Goal: Task Accomplishment & Management: Complete application form

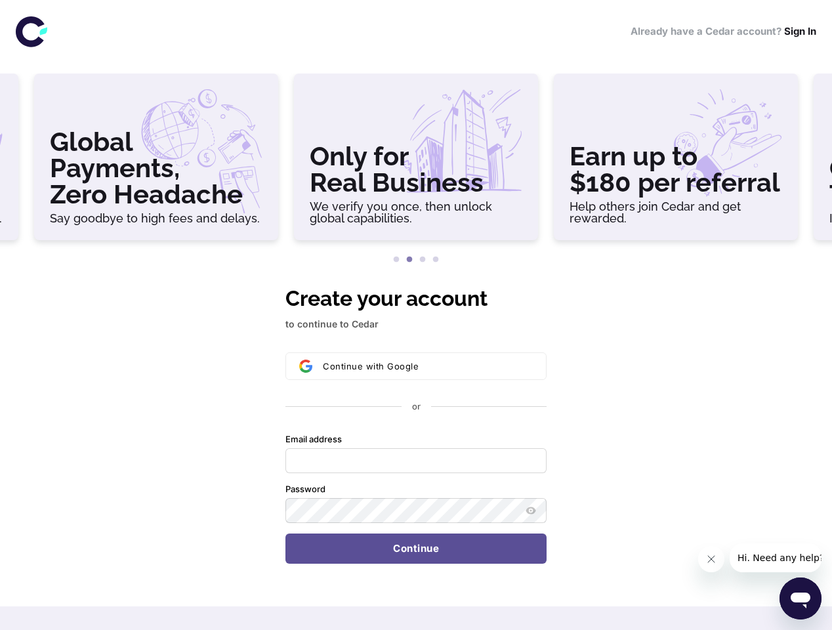
click at [156, 162] on h3 "Global Payments, Zero Headache" at bounding box center [156, 168] width 213 height 79
click at [416, 162] on h3 "Only for Real Business" at bounding box center [416, 169] width 213 height 52
click at [676, 162] on h3 "Earn up to $180 per referral" at bounding box center [675, 169] width 213 height 52
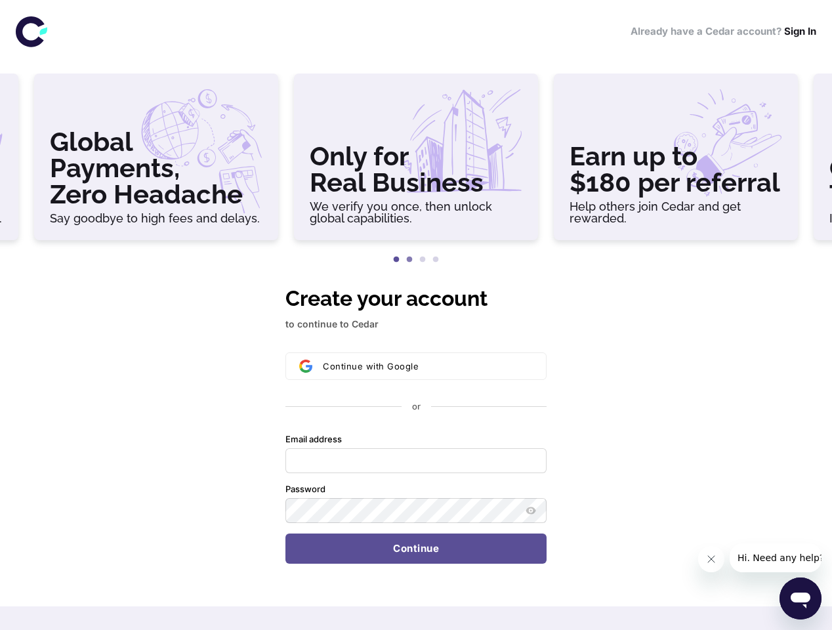
click at [396, 260] on button "1" at bounding box center [396, 259] width 13 height 13
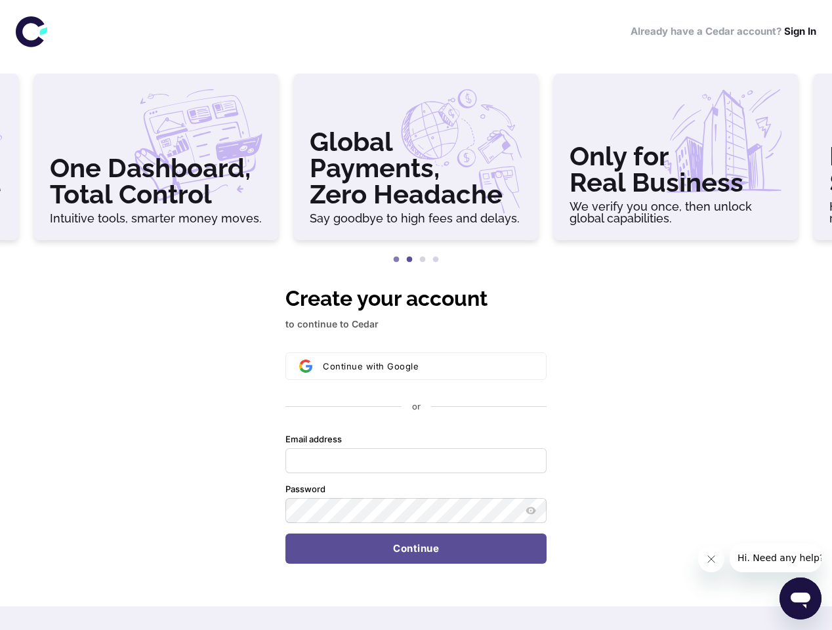
click at [409, 260] on button "2" at bounding box center [409, 259] width 13 height 13
click at [422, 260] on button "3" at bounding box center [422, 259] width 13 height 13
click at [436, 260] on button "4" at bounding box center [435, 259] width 13 height 13
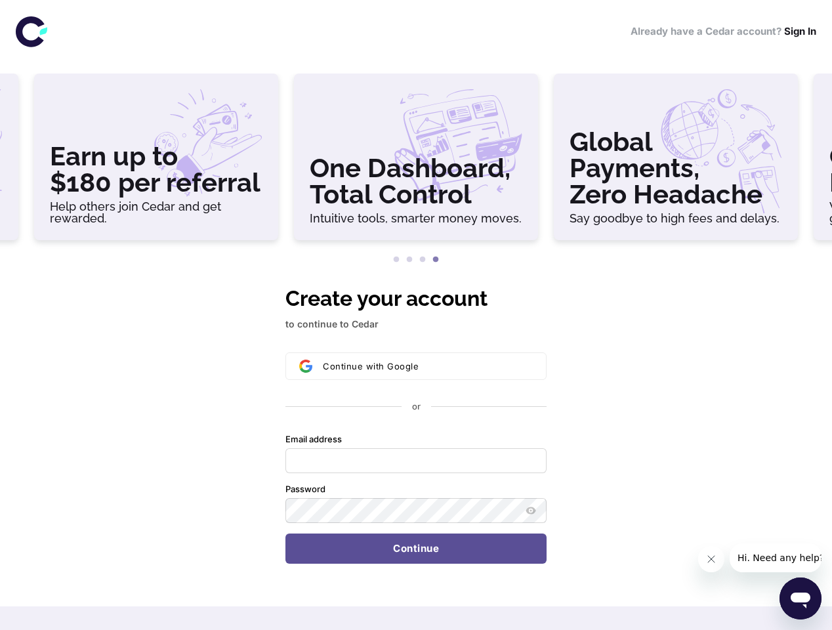
click at [416, 423] on div "Continue with Google or Email address Password Continue" at bounding box center [415, 457] width 261 height 211
